Goal: Find specific page/section: Find specific page/section

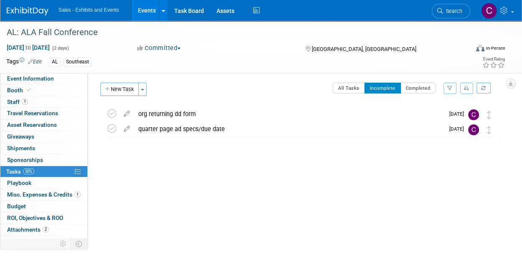
click at [158, 13] on link "Events" at bounding box center [147, 10] width 31 height 21
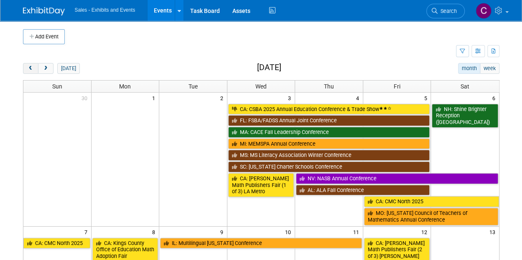
click at [33, 69] on span "prev" at bounding box center [31, 68] width 6 height 5
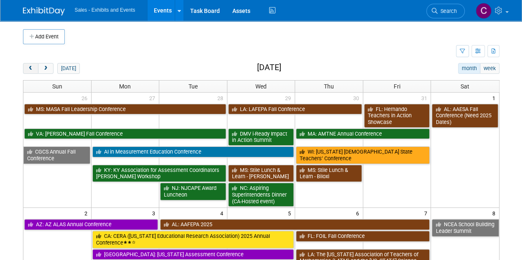
click at [33, 69] on span "prev" at bounding box center [31, 68] width 6 height 5
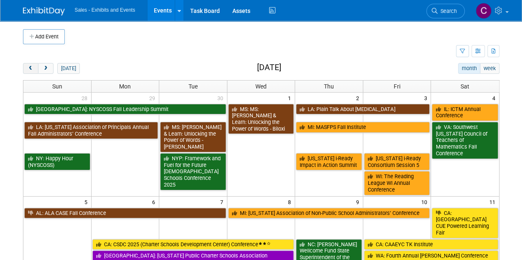
click at [33, 69] on span "prev" at bounding box center [31, 68] width 6 height 5
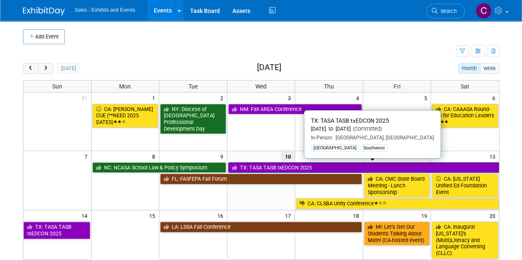
click at [276, 169] on link "TX: TASA TASB txEDCON 2025" at bounding box center [363, 168] width 271 height 11
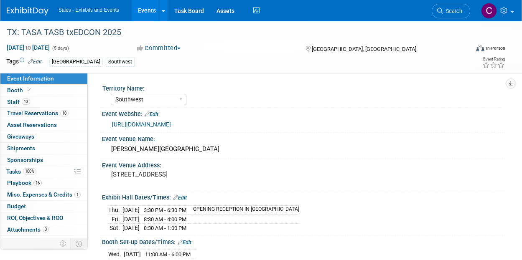
select select "Southwest"
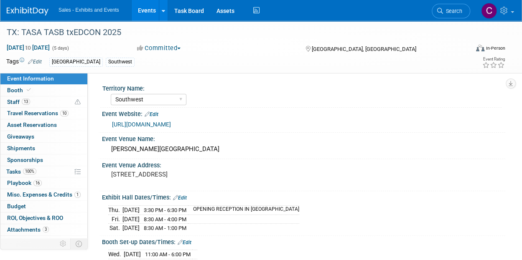
click at [158, 10] on link "Events" at bounding box center [147, 10] width 31 height 21
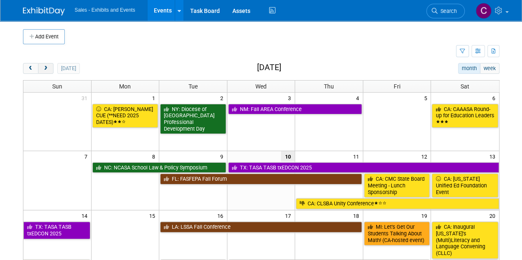
click at [46, 67] on span "next" at bounding box center [46, 68] width 6 height 5
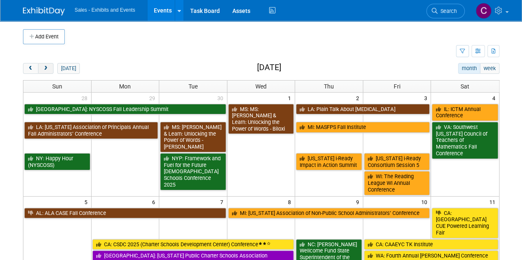
click at [46, 67] on span "next" at bounding box center [46, 68] width 6 height 5
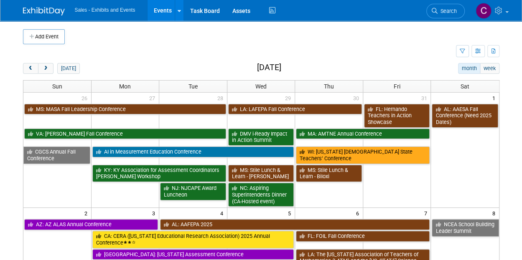
click at [27, 74] on div "[DATE] month week [DATE]" at bounding box center [261, 68] width 477 height 11
click at [28, 69] on span "prev" at bounding box center [31, 68] width 6 height 5
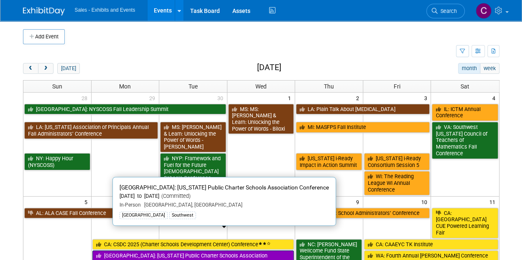
click at [132, 251] on link "[GEOGRAPHIC_DATA]: [US_STATE] Public Charter Schools Association Conference" at bounding box center [193, 259] width 202 height 17
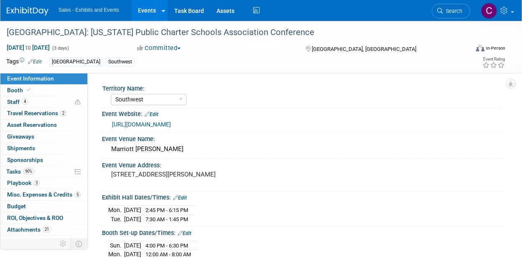
select select "Southwest"
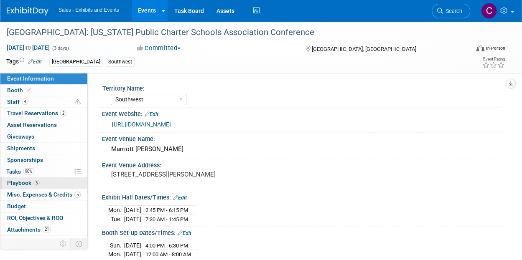
click at [19, 181] on span "Playbook 3" at bounding box center [23, 183] width 33 height 7
